Goal: Task Accomplishment & Management: Manage account settings

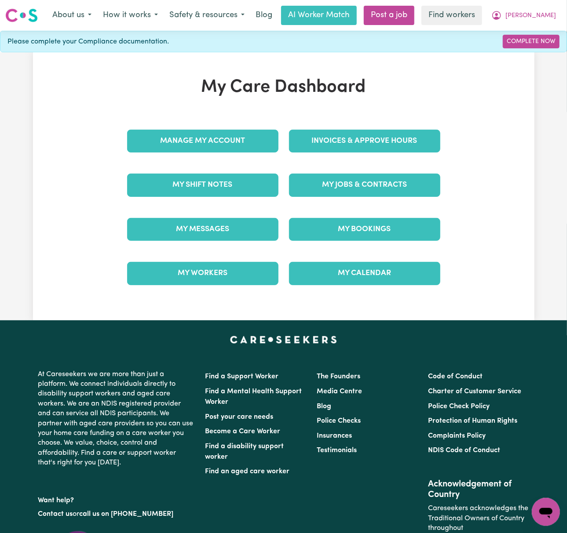
click at [386, 141] on link "Invoices & Approve Hours" at bounding box center [364, 141] width 151 height 23
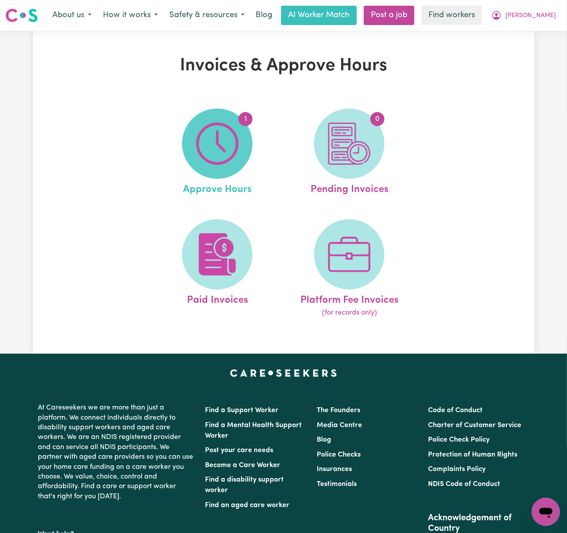
click at [230, 147] on img at bounding box center [217, 144] width 42 height 42
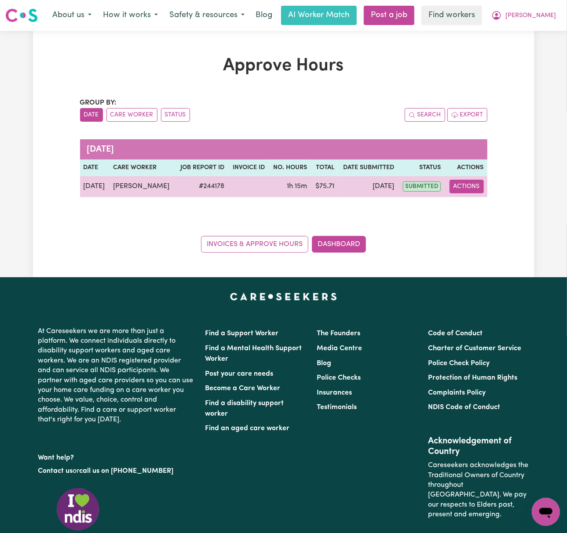
click at [468, 189] on button "Actions" at bounding box center [466, 187] width 34 height 14
click at [492, 204] on link "View Job Report" at bounding box center [488, 207] width 75 height 18
select select "pm"
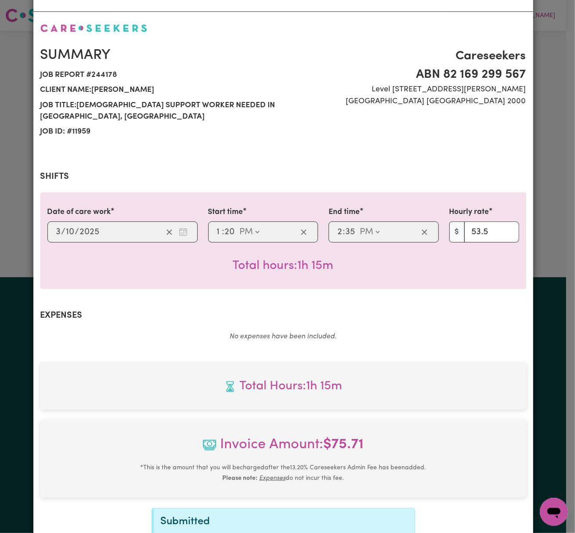
scroll to position [157, 0]
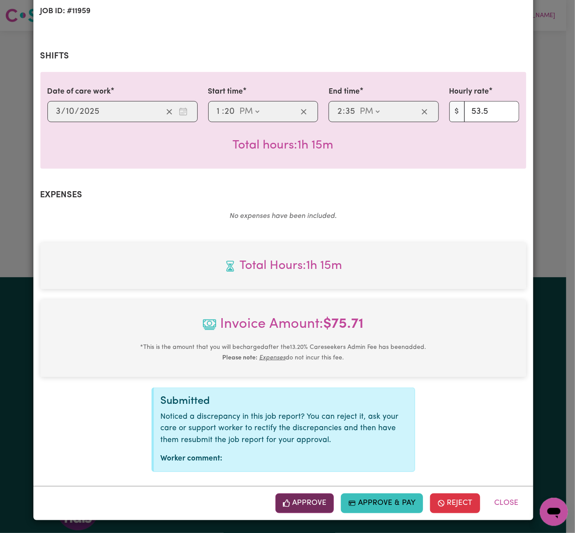
click at [300, 496] on button "Approve" at bounding box center [305, 503] width 59 height 19
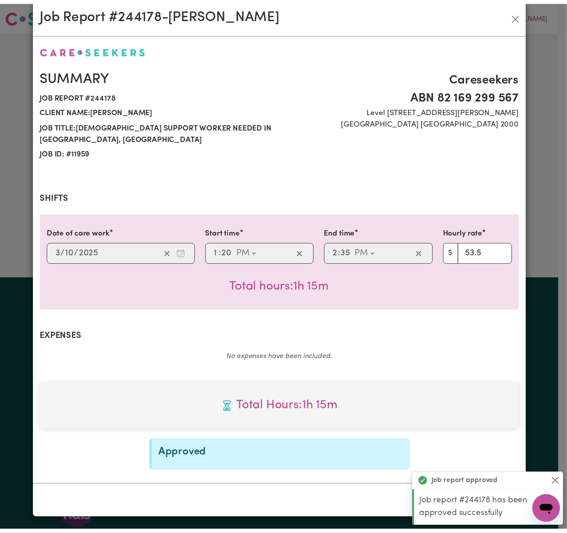
scroll to position [16, 0]
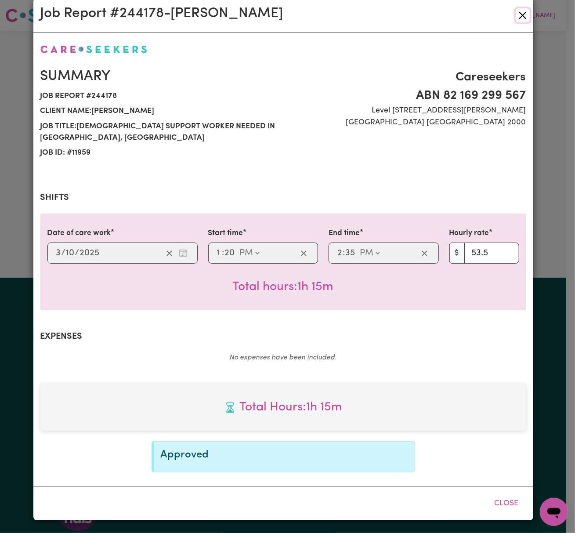
click at [518, 9] on button "Close" at bounding box center [523, 15] width 14 height 14
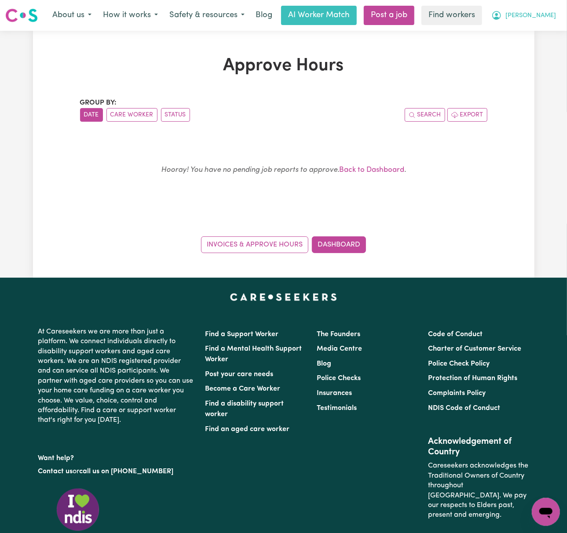
click at [549, 14] on span "[PERSON_NAME]" at bounding box center [530, 16] width 51 height 10
click at [545, 31] on link "My Dashboard" at bounding box center [525, 34] width 69 height 17
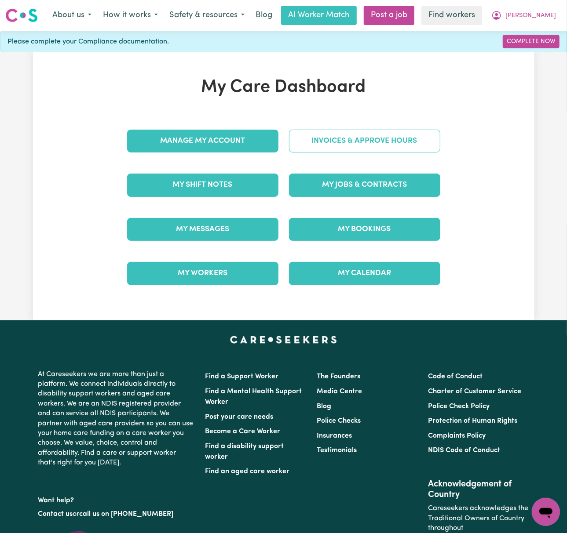
click at [392, 141] on link "Invoices & Approve Hours" at bounding box center [364, 141] width 151 height 23
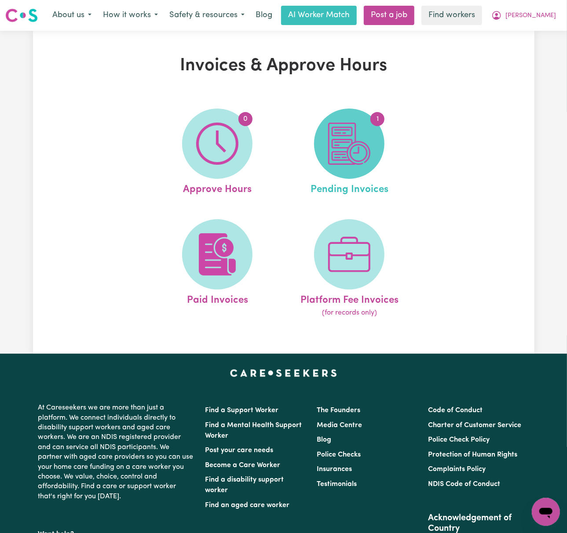
click at [356, 148] on img at bounding box center [349, 144] width 42 height 42
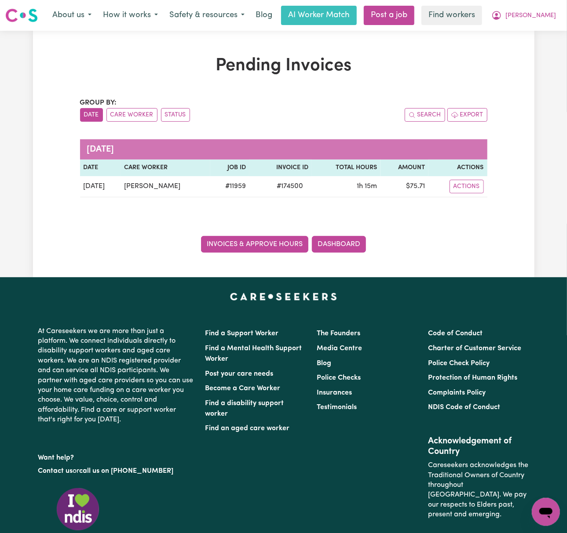
drag, startPoint x: 153, startPoint y: 247, endPoint x: 201, endPoint y: 237, distance: 48.4
click at [153, 247] on div "Invoices & Approve Hours Dashboard" at bounding box center [283, 238] width 407 height 27
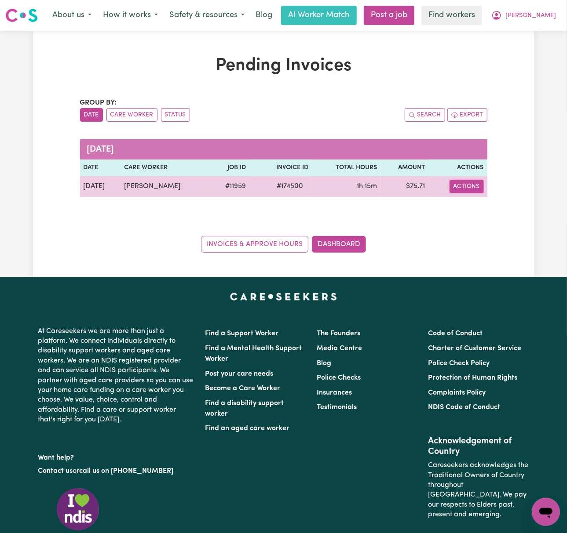
click at [454, 189] on button "Actions" at bounding box center [466, 187] width 34 height 14
click at [463, 206] on icon "Download invoice #174500" at bounding box center [463, 206] width 7 height 7
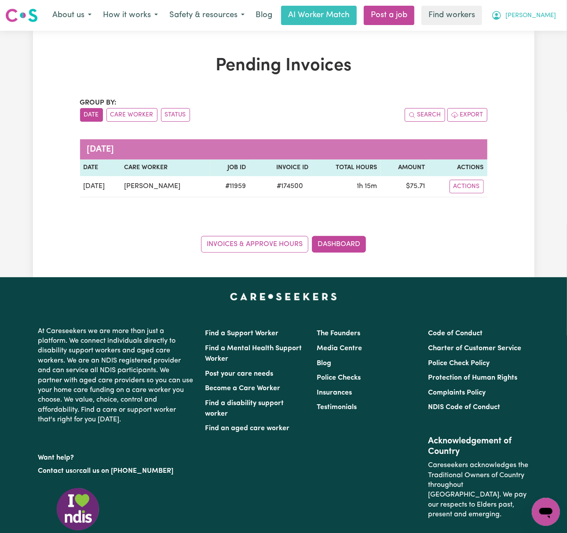
click at [542, 20] on span "[PERSON_NAME]" at bounding box center [530, 16] width 51 height 10
click at [537, 53] on link "Logout" at bounding box center [525, 50] width 69 height 17
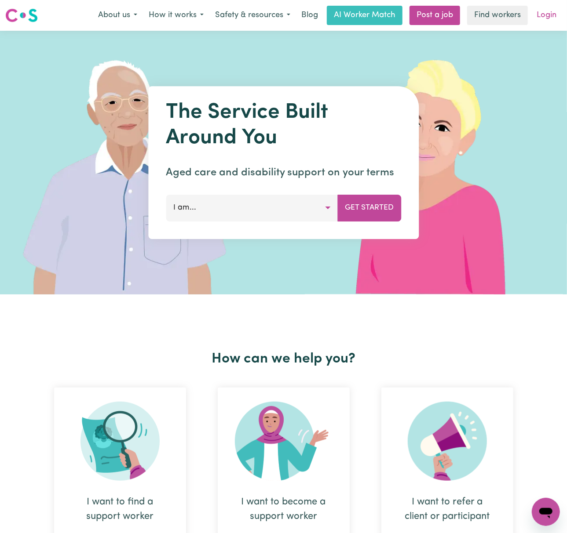
click at [544, 13] on link "Login" at bounding box center [546, 15] width 30 height 19
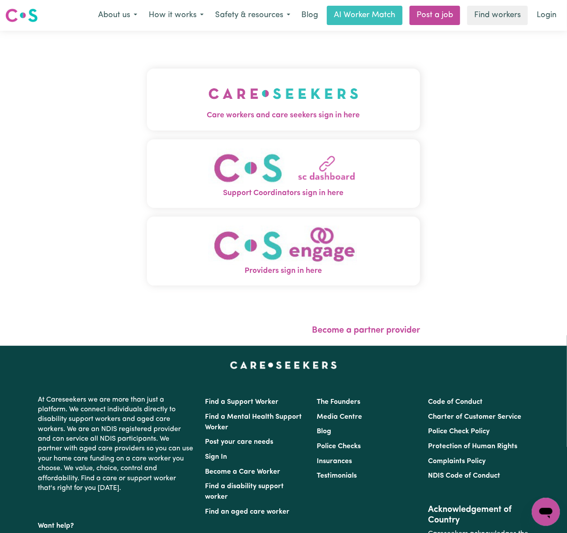
click at [342, 89] on button "Care workers and care seekers sign in here" at bounding box center [283, 100] width 273 height 62
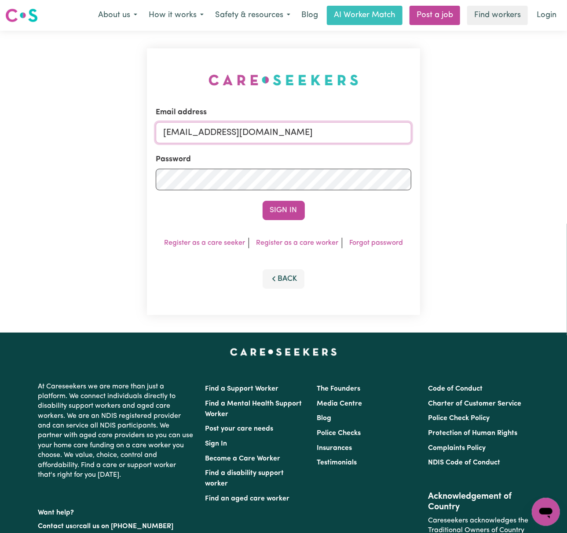
drag, startPoint x: 232, startPoint y: 128, endPoint x: 238, endPoint y: 136, distance: 9.4
click at [232, 128] on input "[EMAIL_ADDRESS][DOMAIN_NAME]" at bounding box center [283, 132] width 255 height 21
drag, startPoint x: 273, startPoint y: 129, endPoint x: 479, endPoint y: 127, distance: 205.7
click at [487, 136] on div "Email address [EMAIL_ADDRESS][DOMAIN_NAME] Password Sign In Register as a care …" at bounding box center [283, 182] width 567 height 302
type input "[EMAIL_ADDRESS][DOMAIN_NAME]"
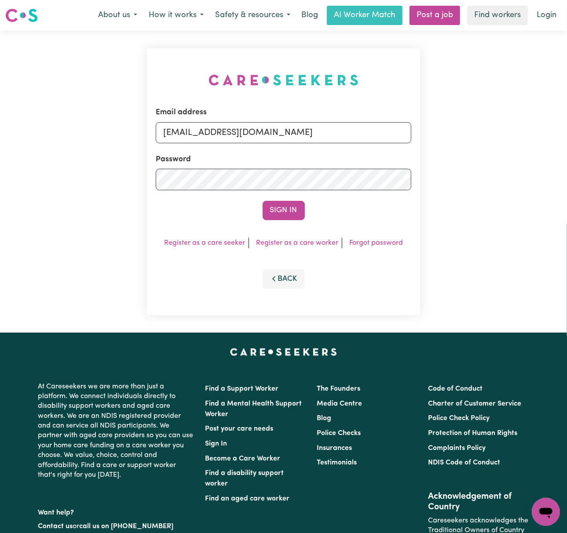
click at [262, 201] on button "Sign In" at bounding box center [283, 210] width 42 height 19
